Goal: Entertainment & Leisure: Consume media (video, audio)

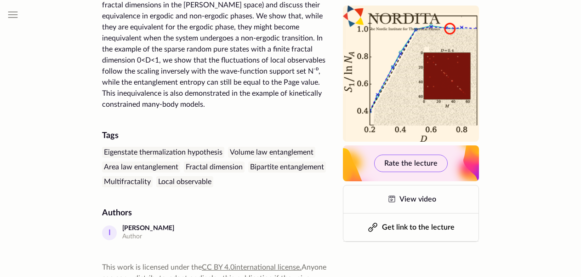
scroll to position [195, 0]
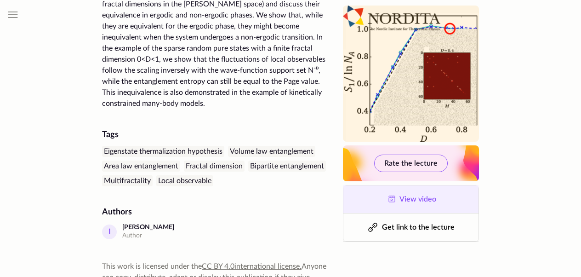
click at [399, 201] on link "View video" at bounding box center [411, 199] width 135 height 28
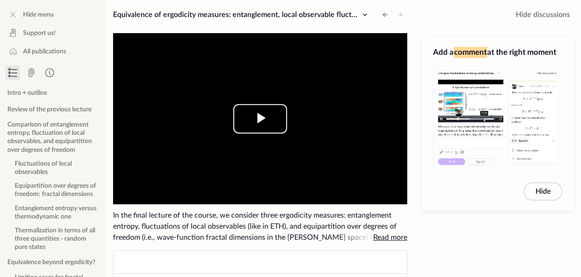
click at [260, 119] on span "Video Player" at bounding box center [260, 119] width 0 height 0
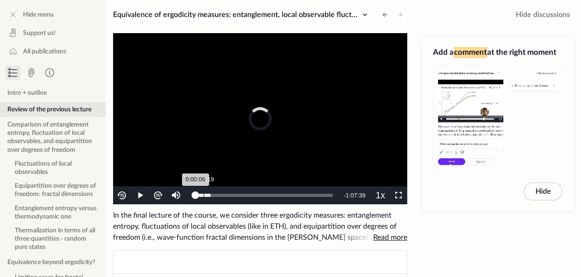
click at [203, 194] on div "Loaded : 11.19% 0:04:19 0:00:06" at bounding box center [264, 195] width 138 height 3
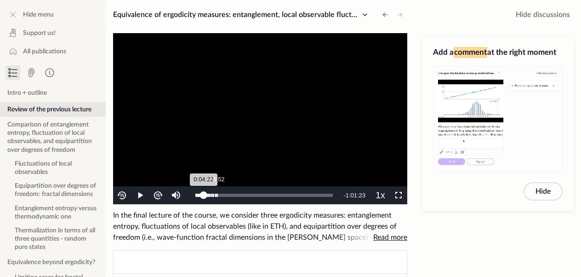
click at [215, 194] on div "Loaded : 16.29% 0:09:52 0:04:22" at bounding box center [264, 195] width 138 height 3
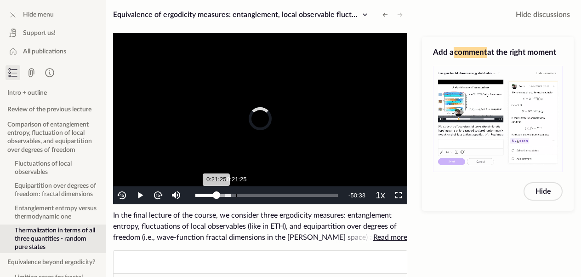
click at [236, 191] on div "Loaded : 25.16% 0:21:25 0:21:25" at bounding box center [267, 195] width 152 height 18
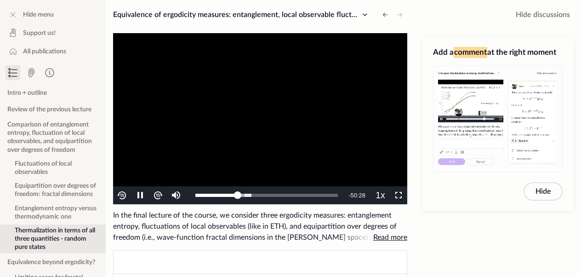
click at [308, 130] on video "To view this video please enable JavaScript, and consider upgrading to a web br…" at bounding box center [260, 118] width 294 height 171
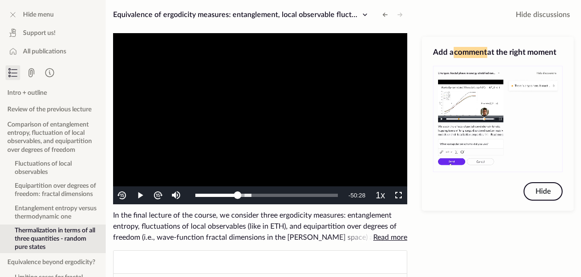
click at [540, 198] on button "Hide" at bounding box center [543, 191] width 39 height 18
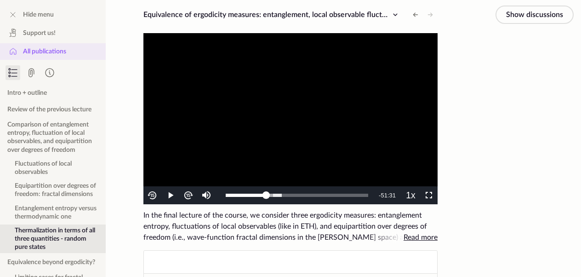
click at [55, 47] on span "All publications" at bounding box center [44, 51] width 43 height 9
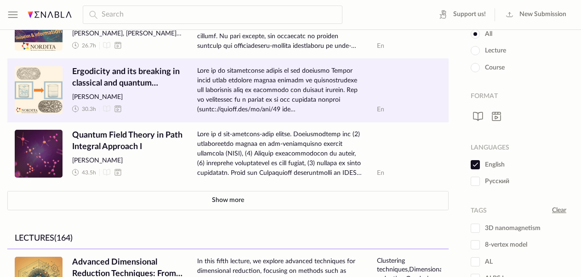
scroll to position [63, 0]
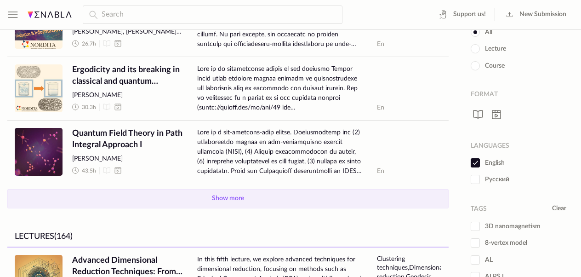
click at [232, 204] on button "Show more" at bounding box center [228, 198] width 442 height 19
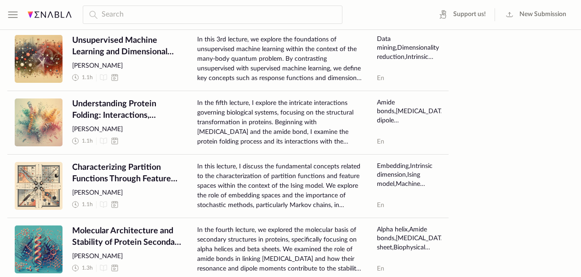
scroll to position [1218, 0]
